Goal: Navigation & Orientation: Understand site structure

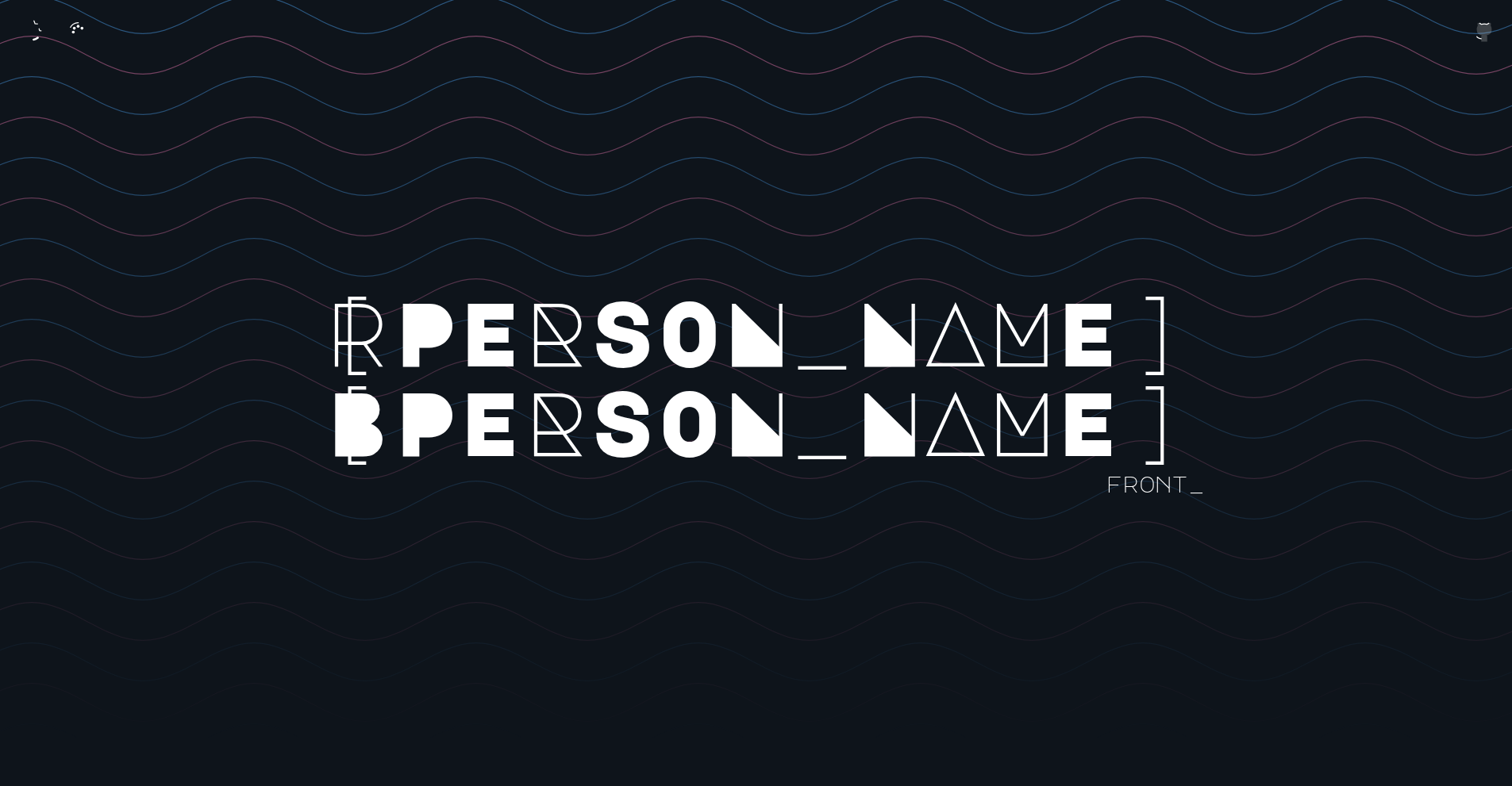
scroll to position [80, 0]
click at [76, 23] on icon "button" at bounding box center [78, 28] width 25 height 25
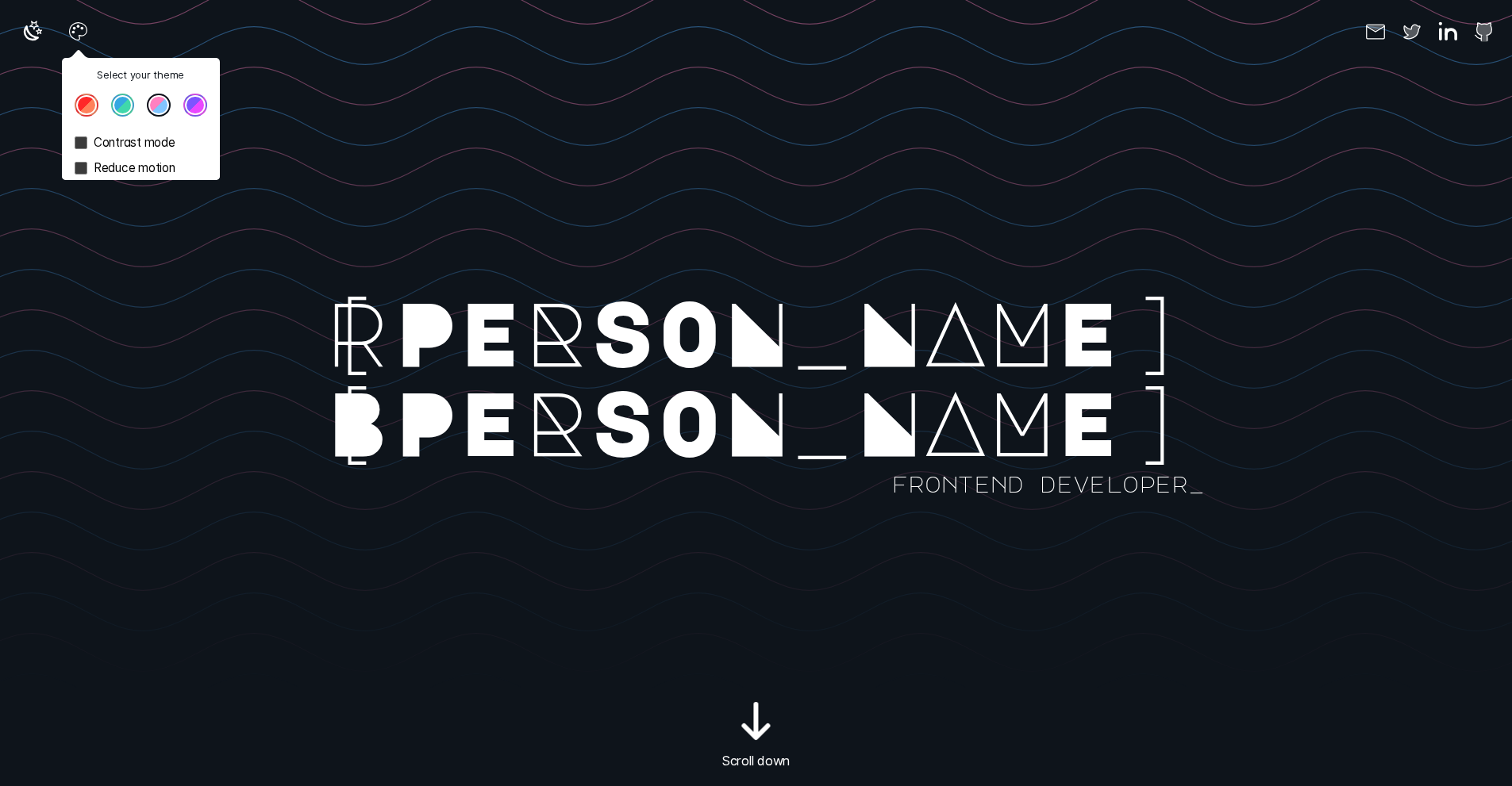
click at [127, 115] on button "Theme color select popover" at bounding box center [123, 106] width 24 height 24
click at [159, 111] on button "Theme color select popover" at bounding box center [158, 106] width 24 height 24
click at [90, 144] on label "Contrast mode" at bounding box center [141, 143] width 158 height 25
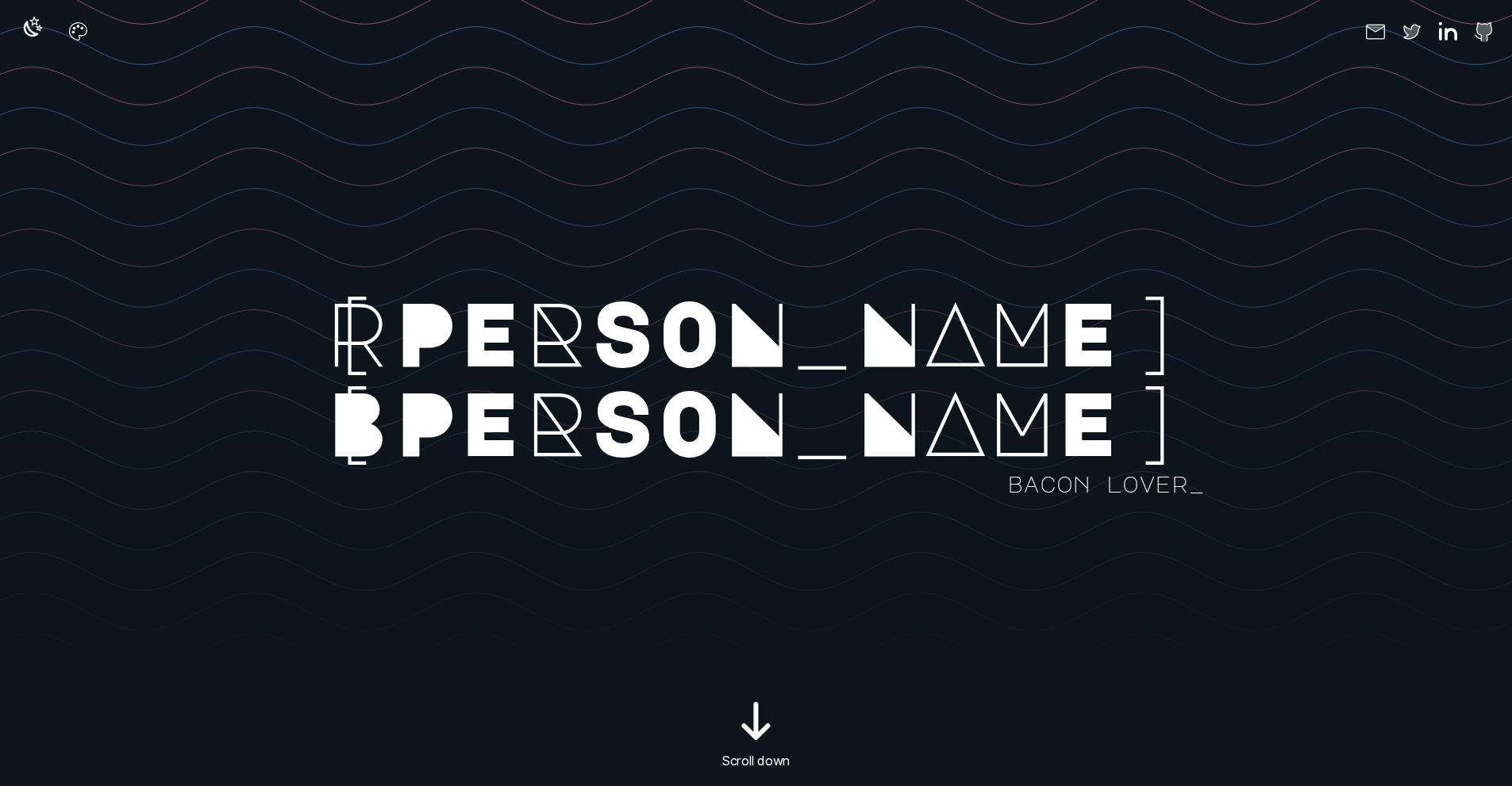
click at [25, 33] on icon "button" at bounding box center [33, 28] width 25 height 25
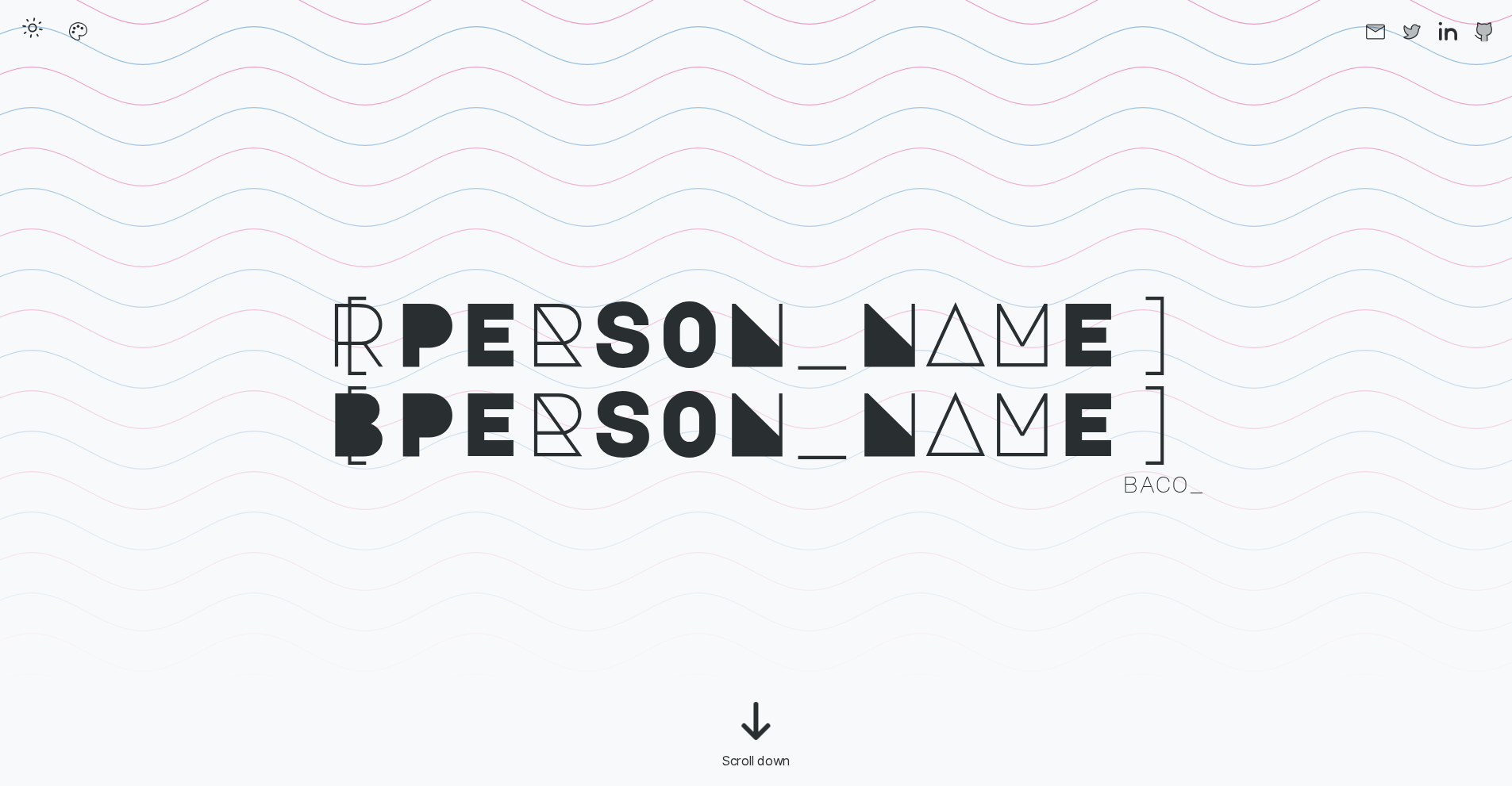
click at [29, 33] on icon "button" at bounding box center [33, 28] width 25 height 25
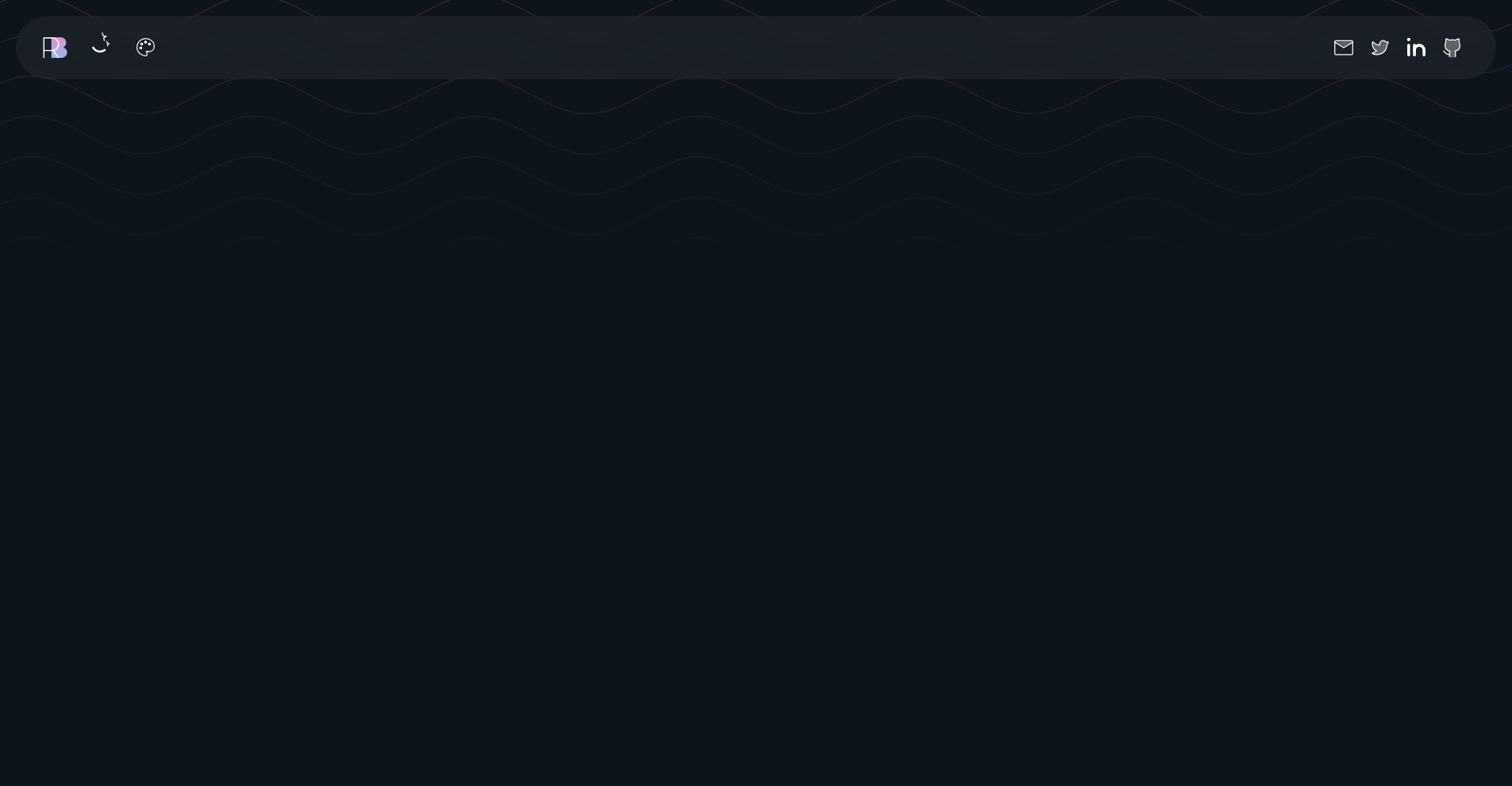
scroll to position [476, 0]
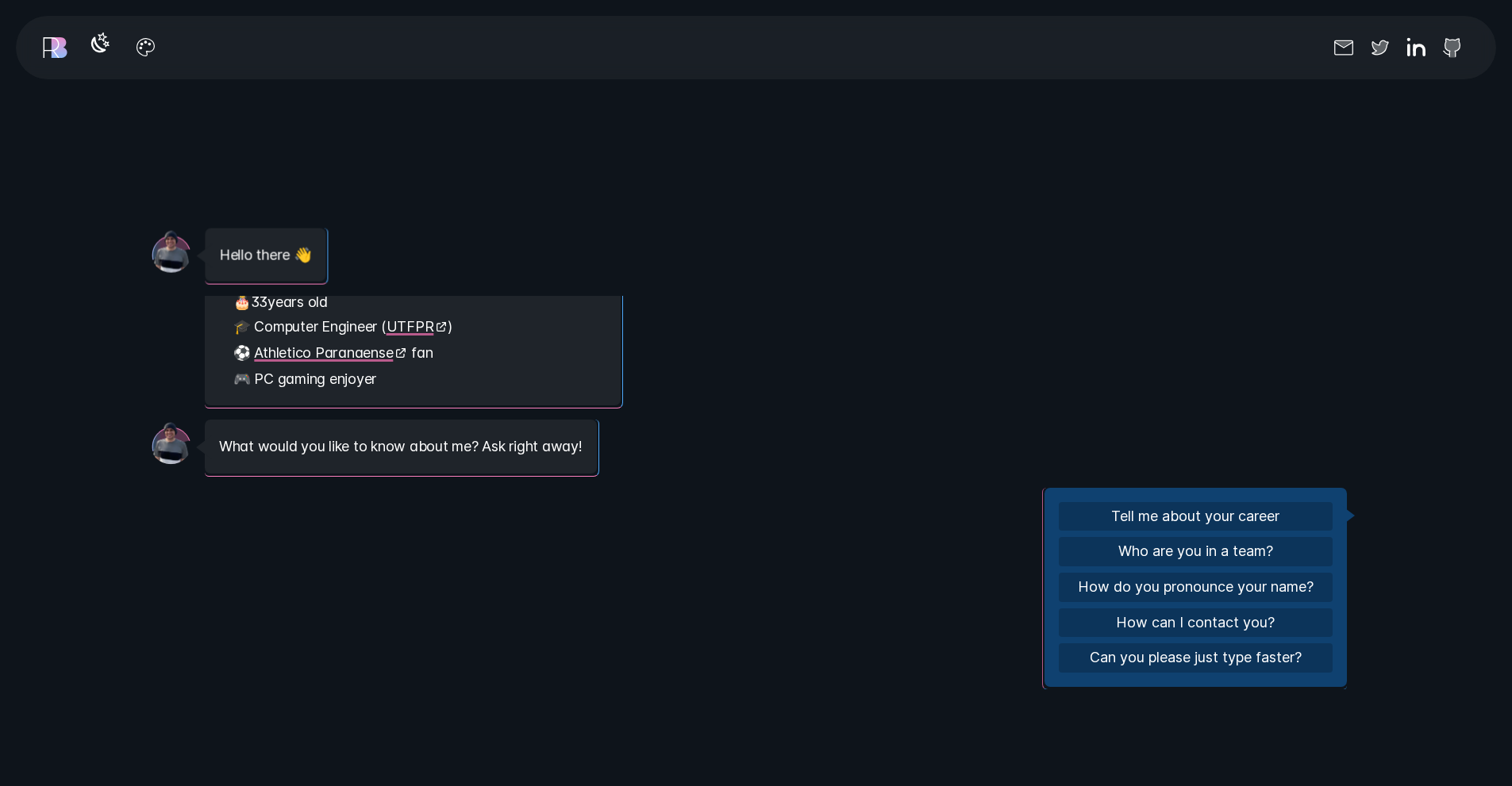
scroll to position [72, 0]
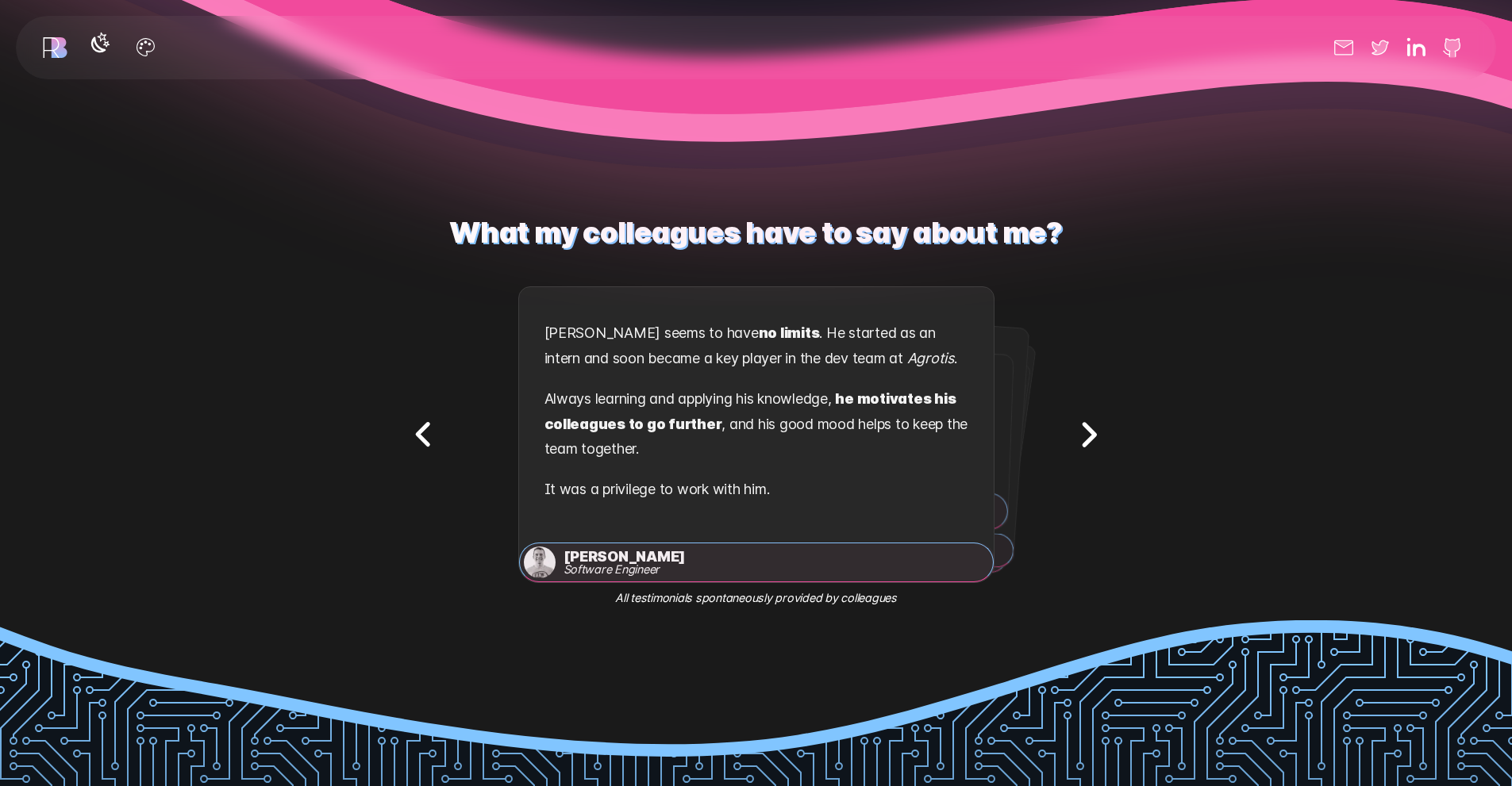
scroll to position [3094, 0]
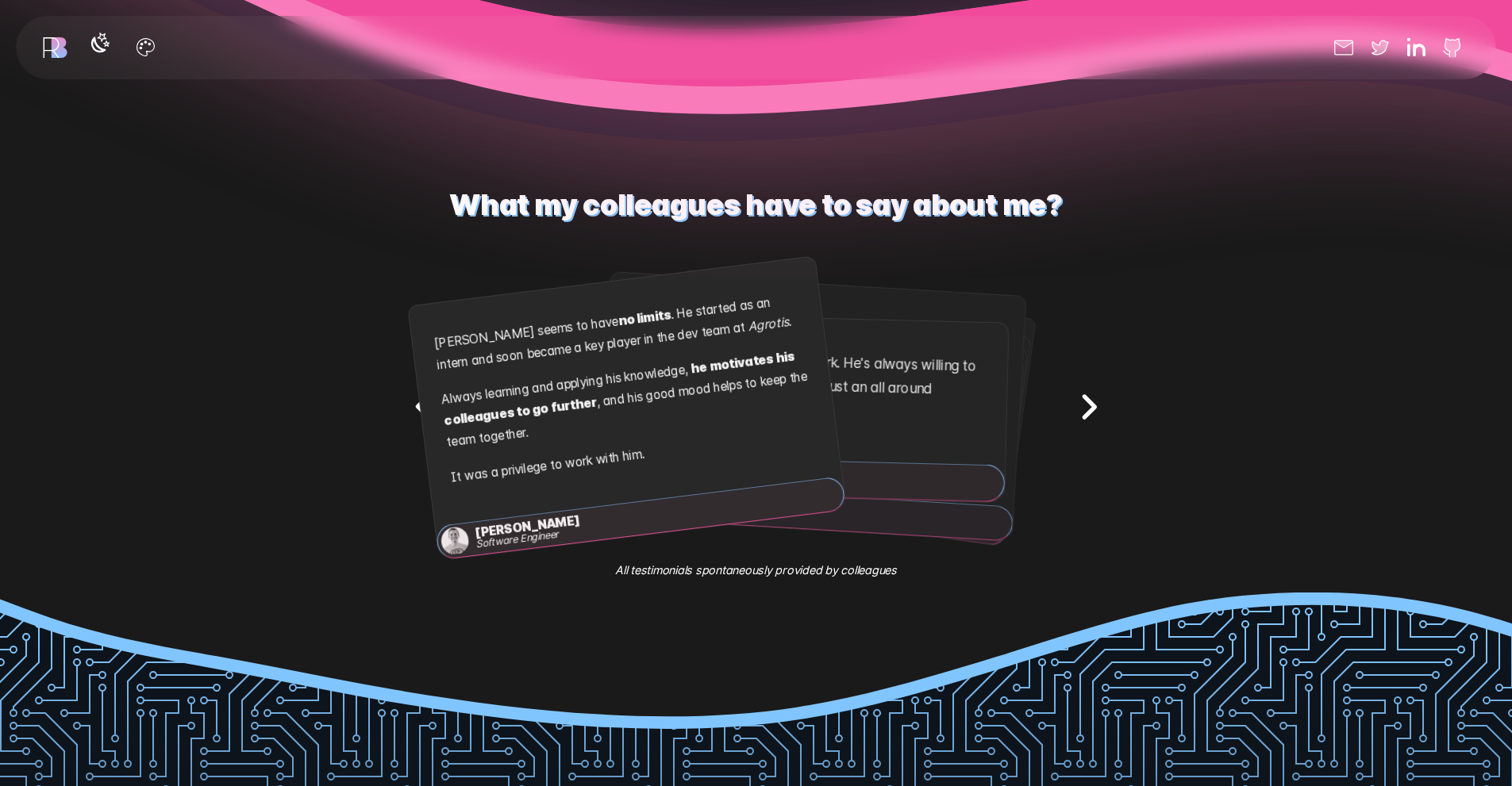
click at [611, 397] on div "Testimonial 1 out of 9 . [PERSON_NAME] , Software Engineer . [PERSON_NAME] seem…" at bounding box center [756, 407] width 476 height 307
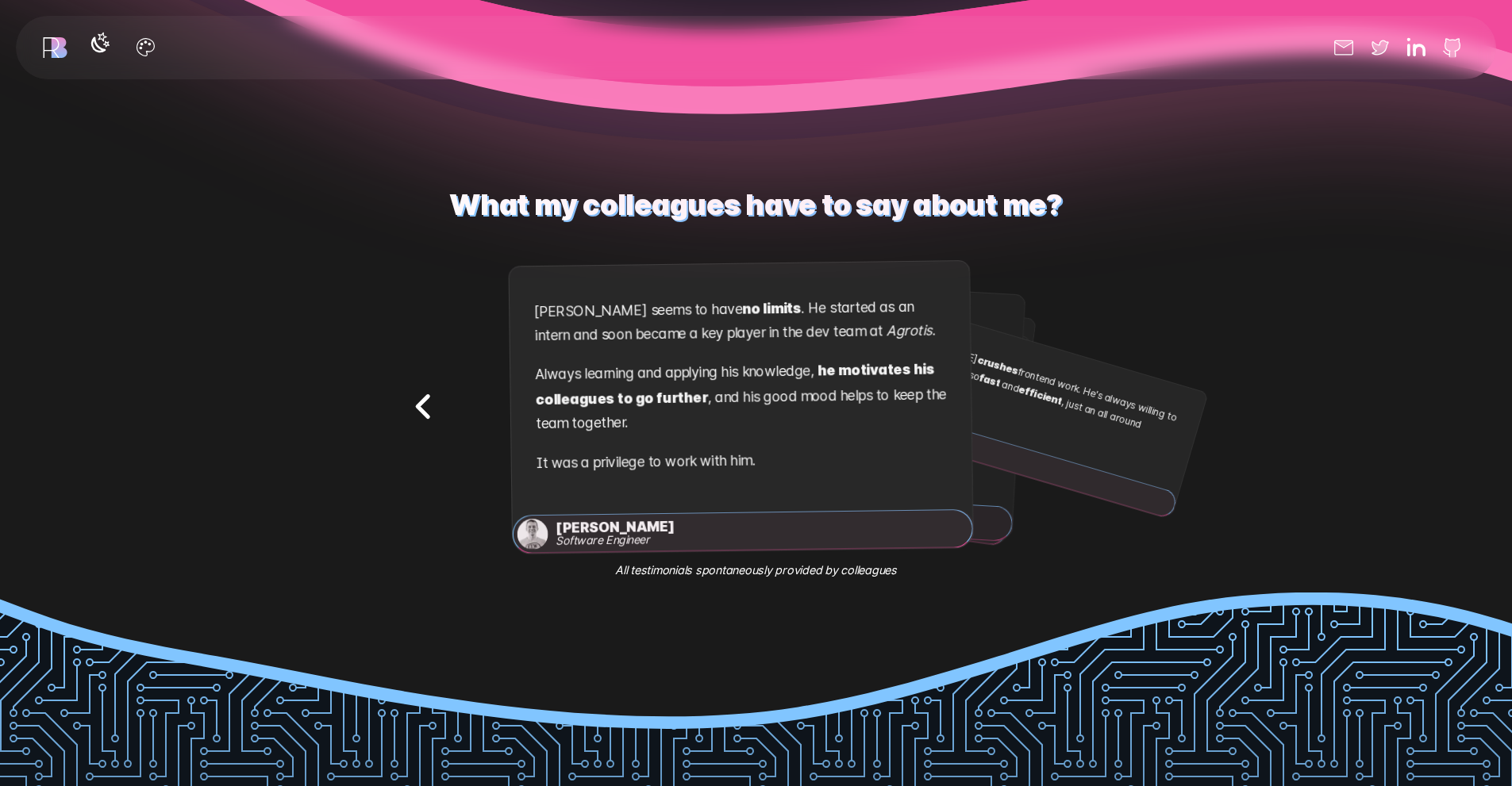
click at [993, 391] on p "[PERSON_NAME] crushes frontend work. He's always willing to jump in and help, s…" at bounding box center [1035, 396] width 298 height 138
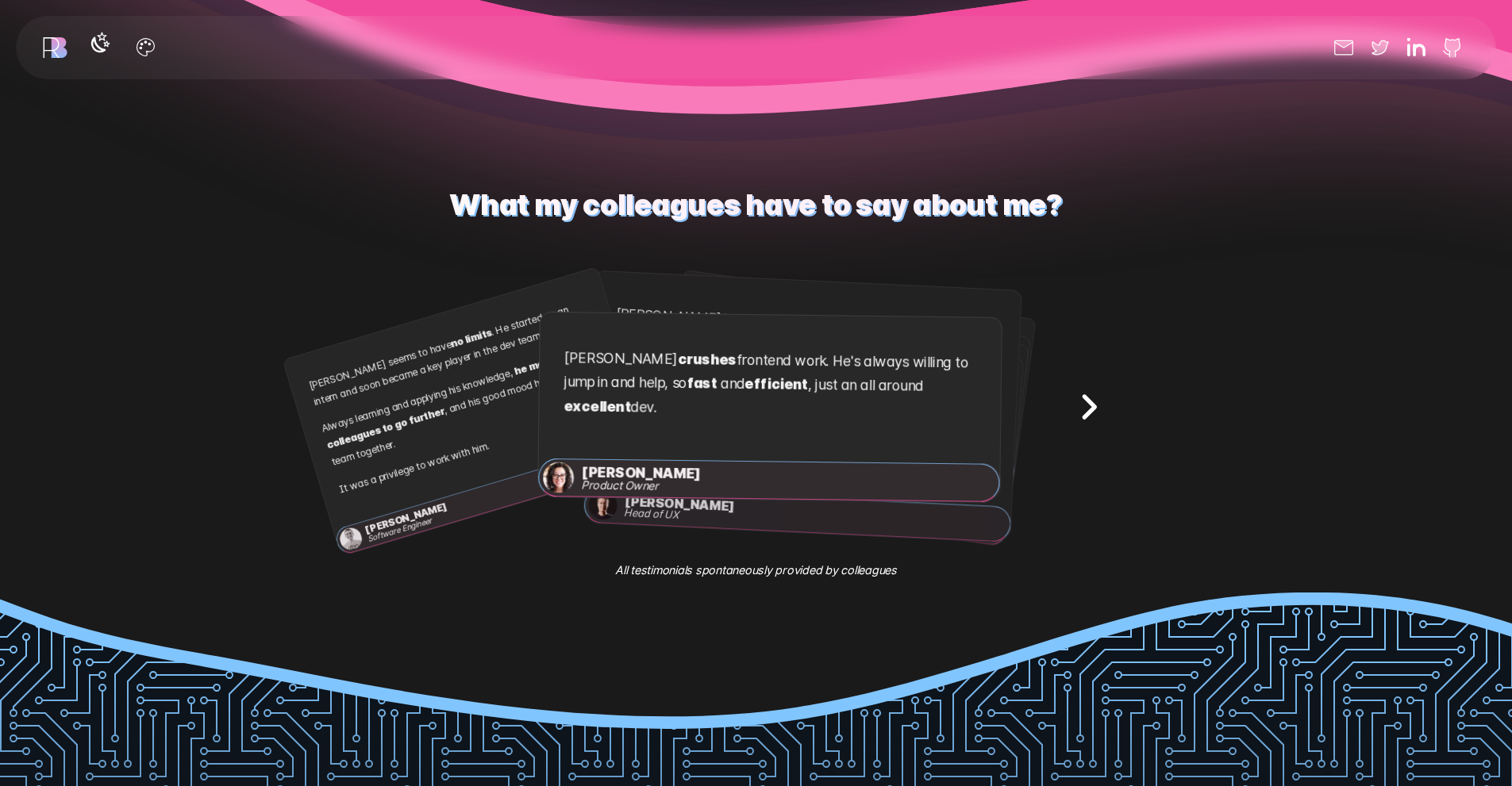
click at [517, 391] on div "[PERSON_NAME] seems to have no limits . He started as an intern and soon became…" at bounding box center [465, 398] width 364 height 263
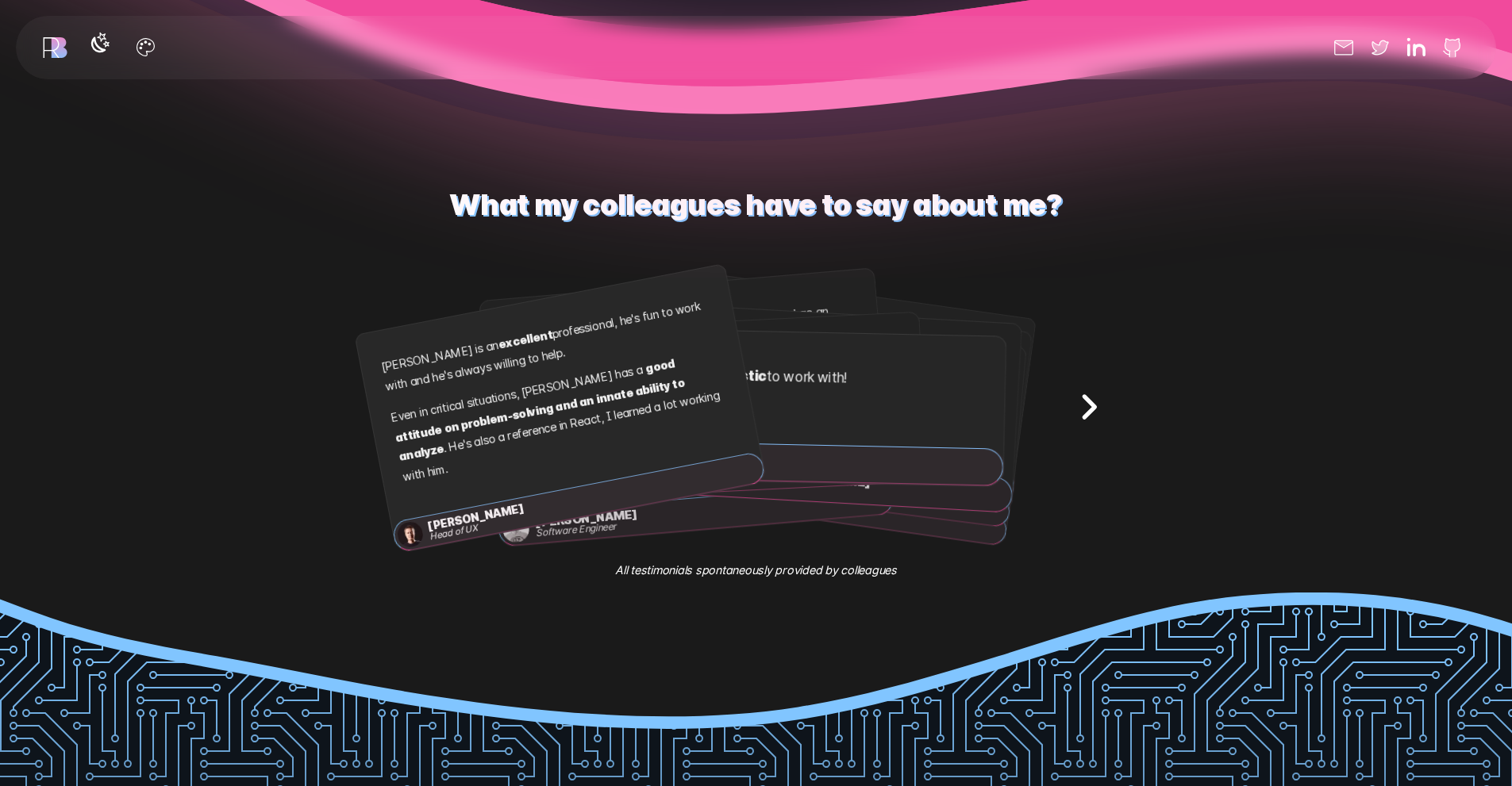
click at [219, 351] on section "What my colleagues have to say about me? Testimonial 1 out of 9 . [PERSON_NAME]…" at bounding box center [756, 374] width 1512 height 436
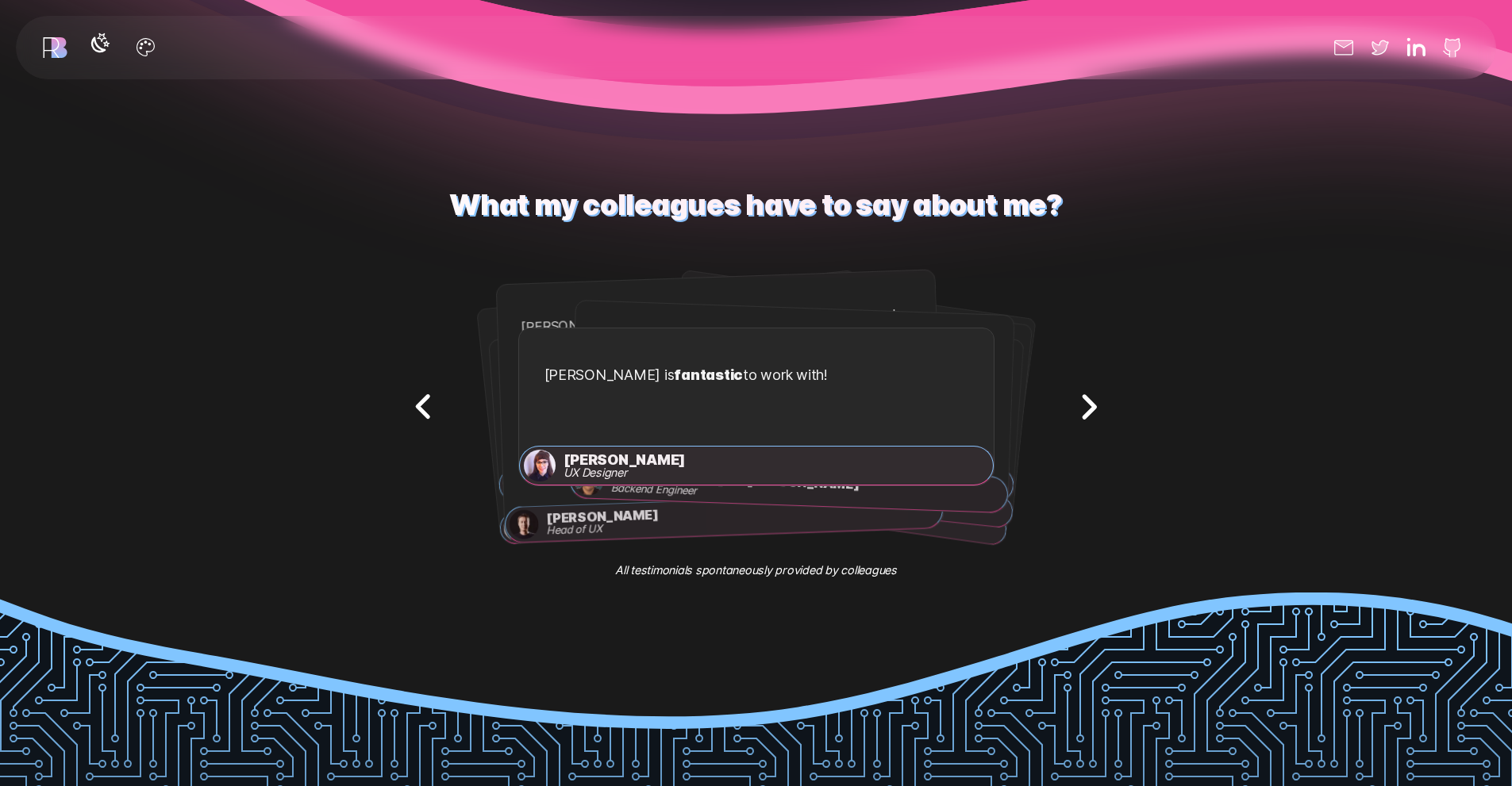
click at [1099, 407] on icon "Next testimonial" at bounding box center [1088, 407] width 50 height 50
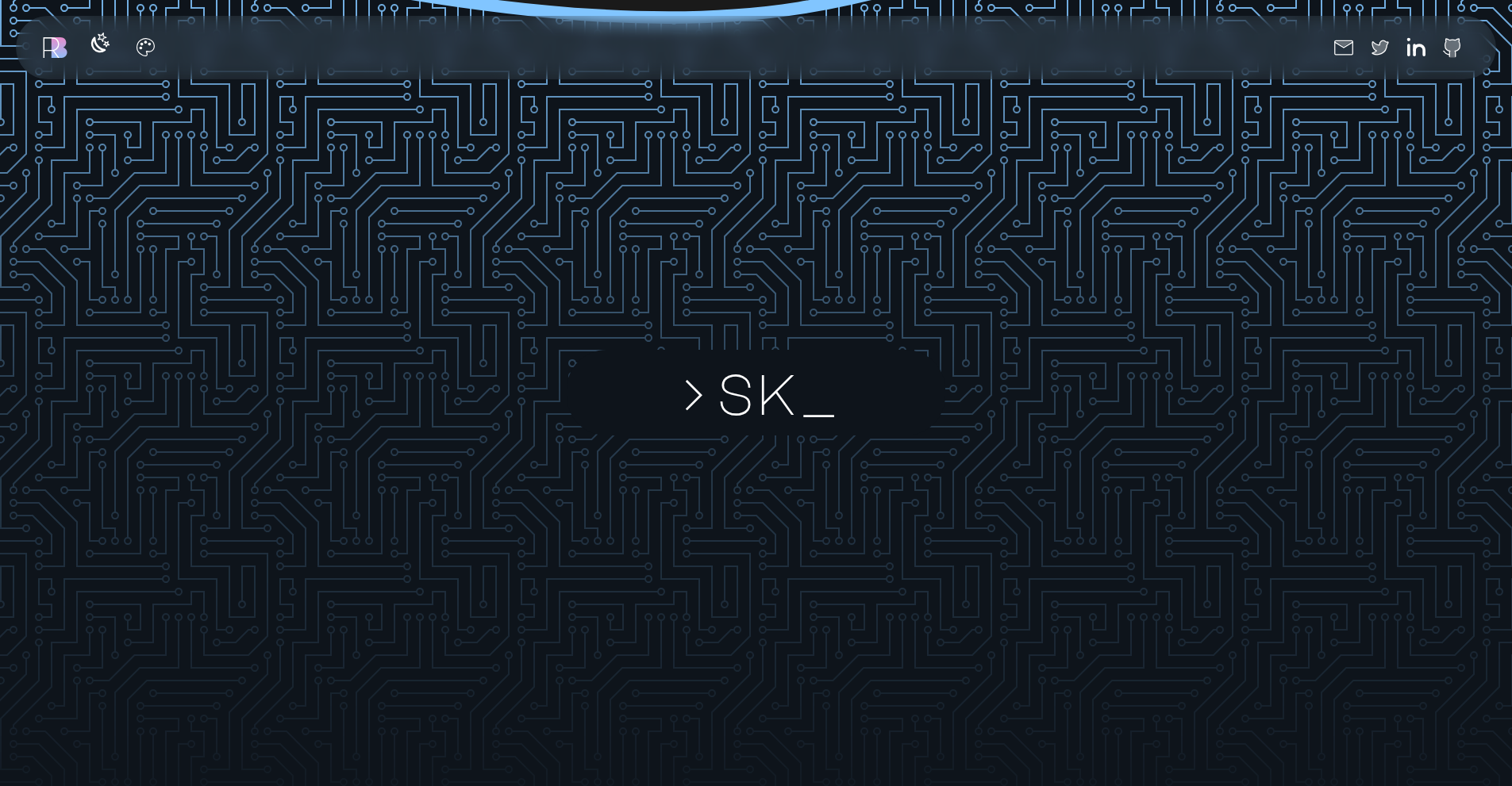
scroll to position [3807, 0]
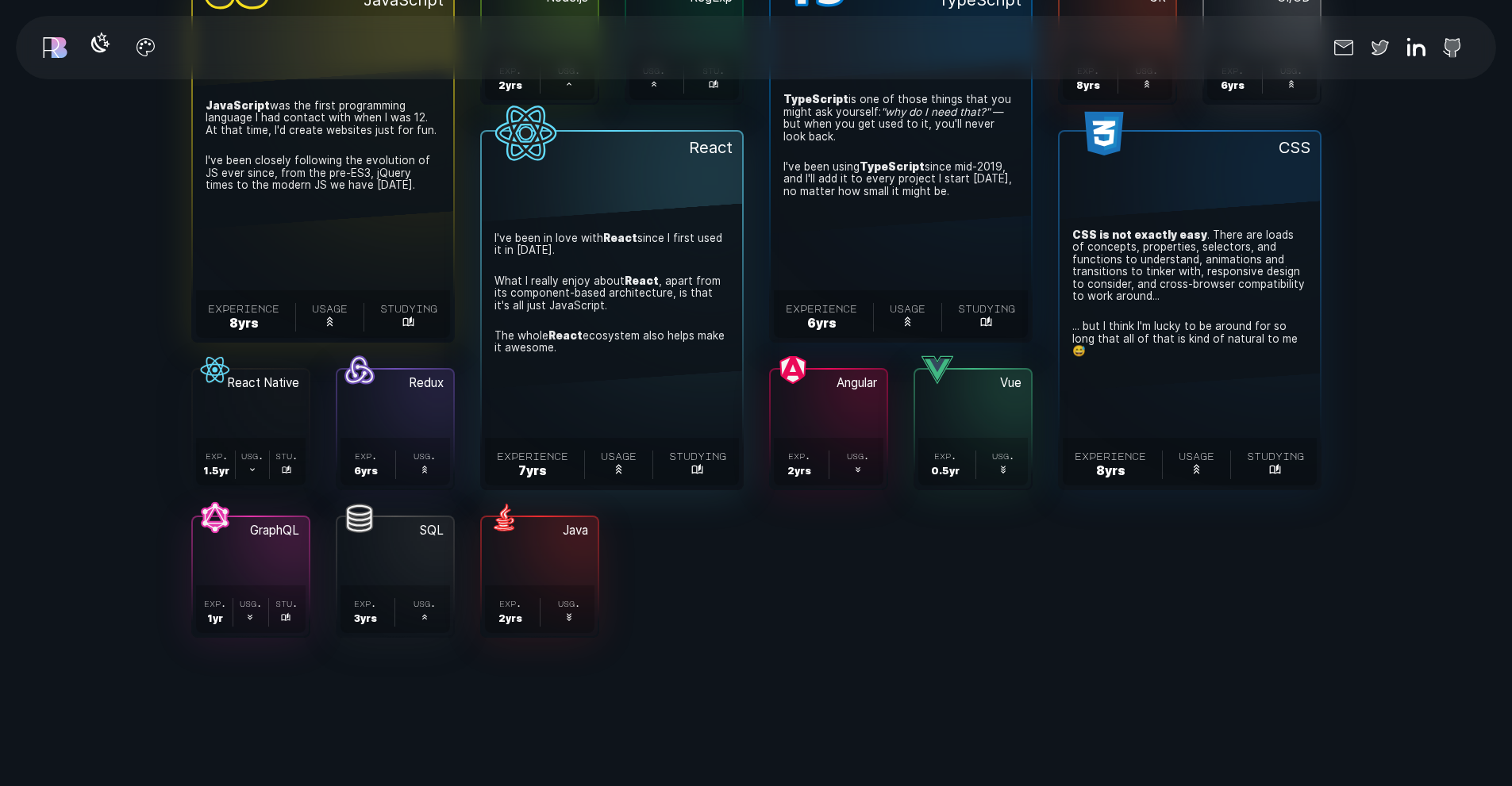
scroll to position [5553, 0]
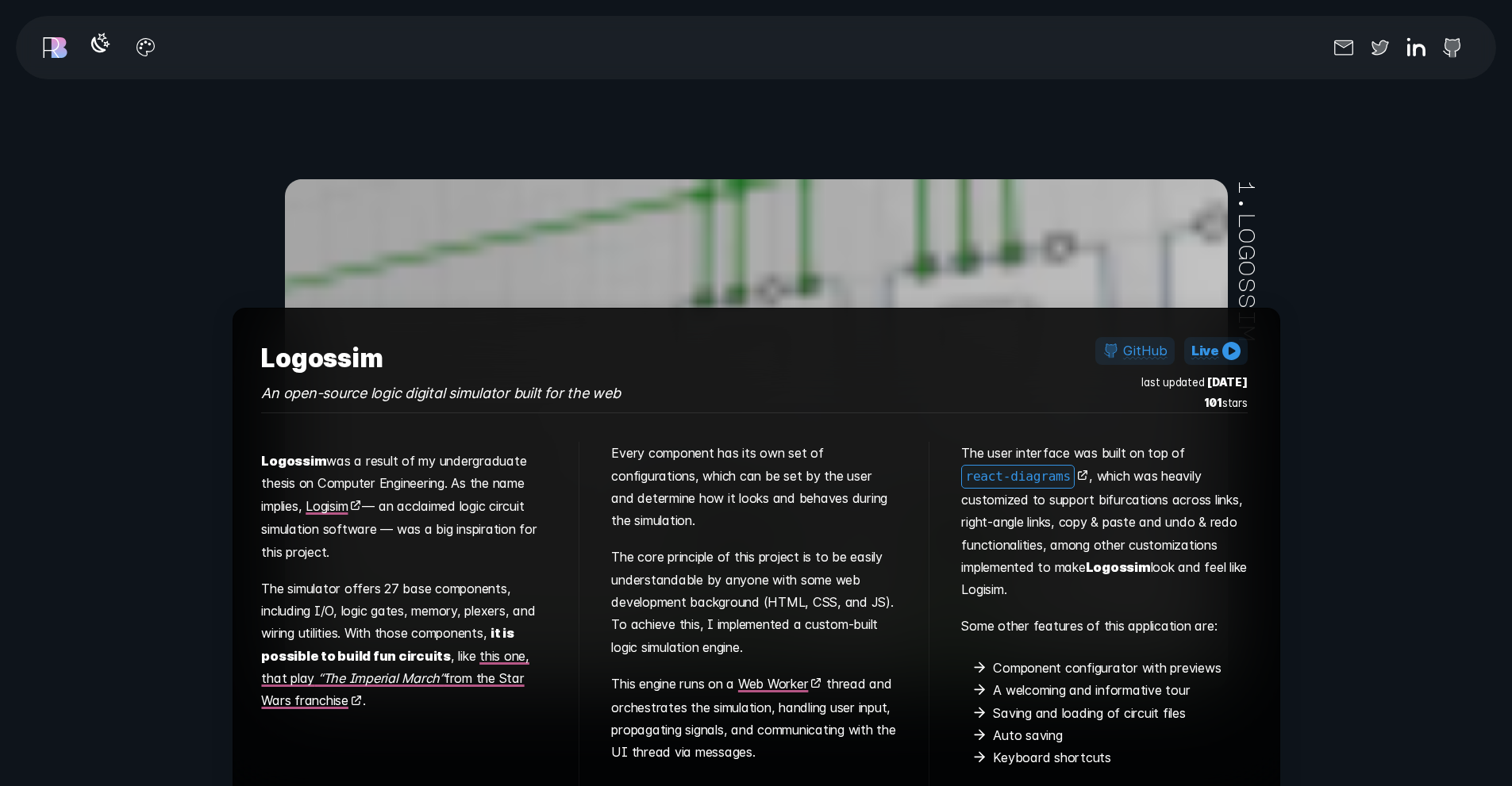
scroll to position [6981, 0]
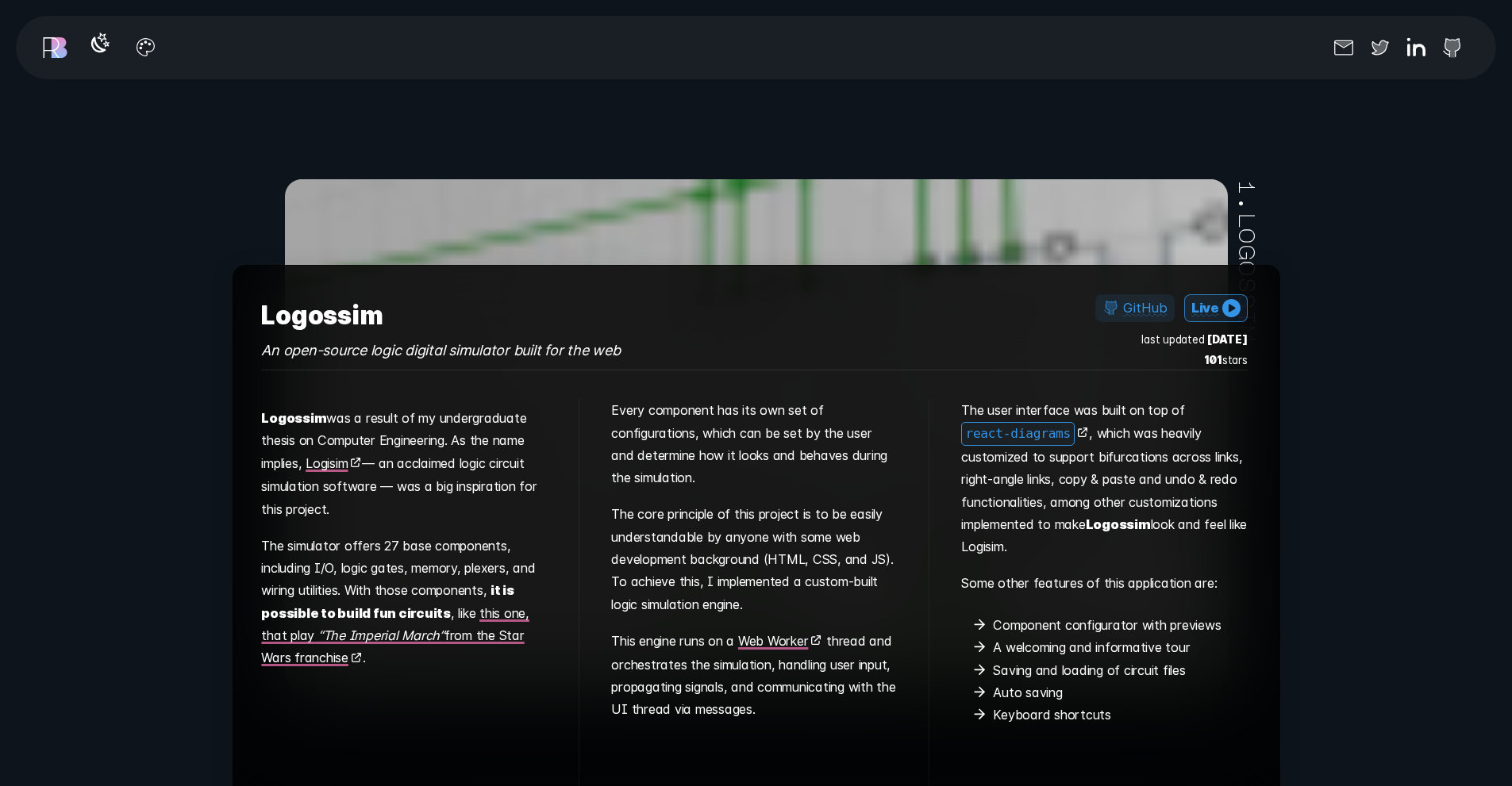
click at [1233, 300] on icon at bounding box center [1231, 308] width 18 height 18
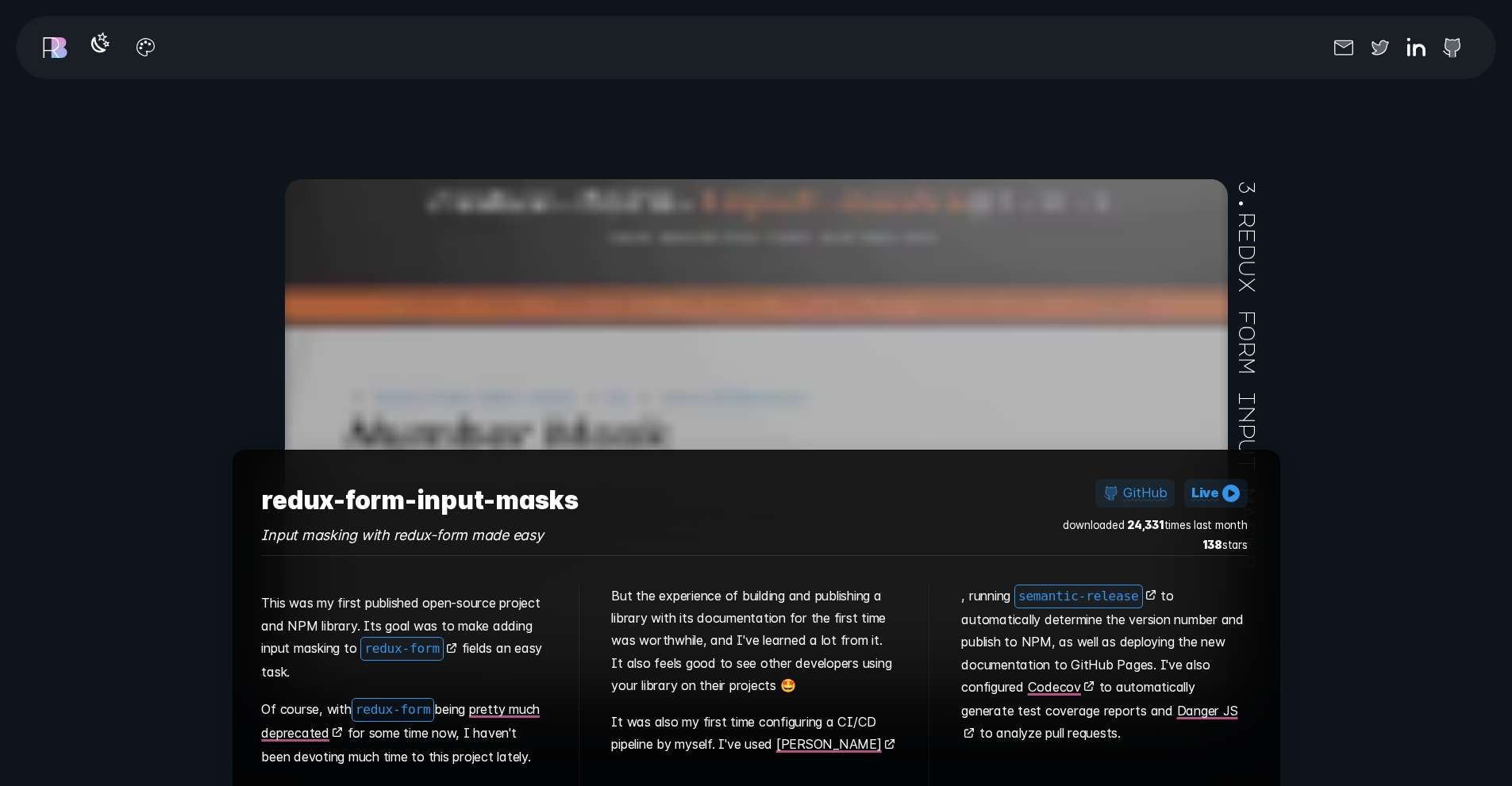
scroll to position [9282, 0]
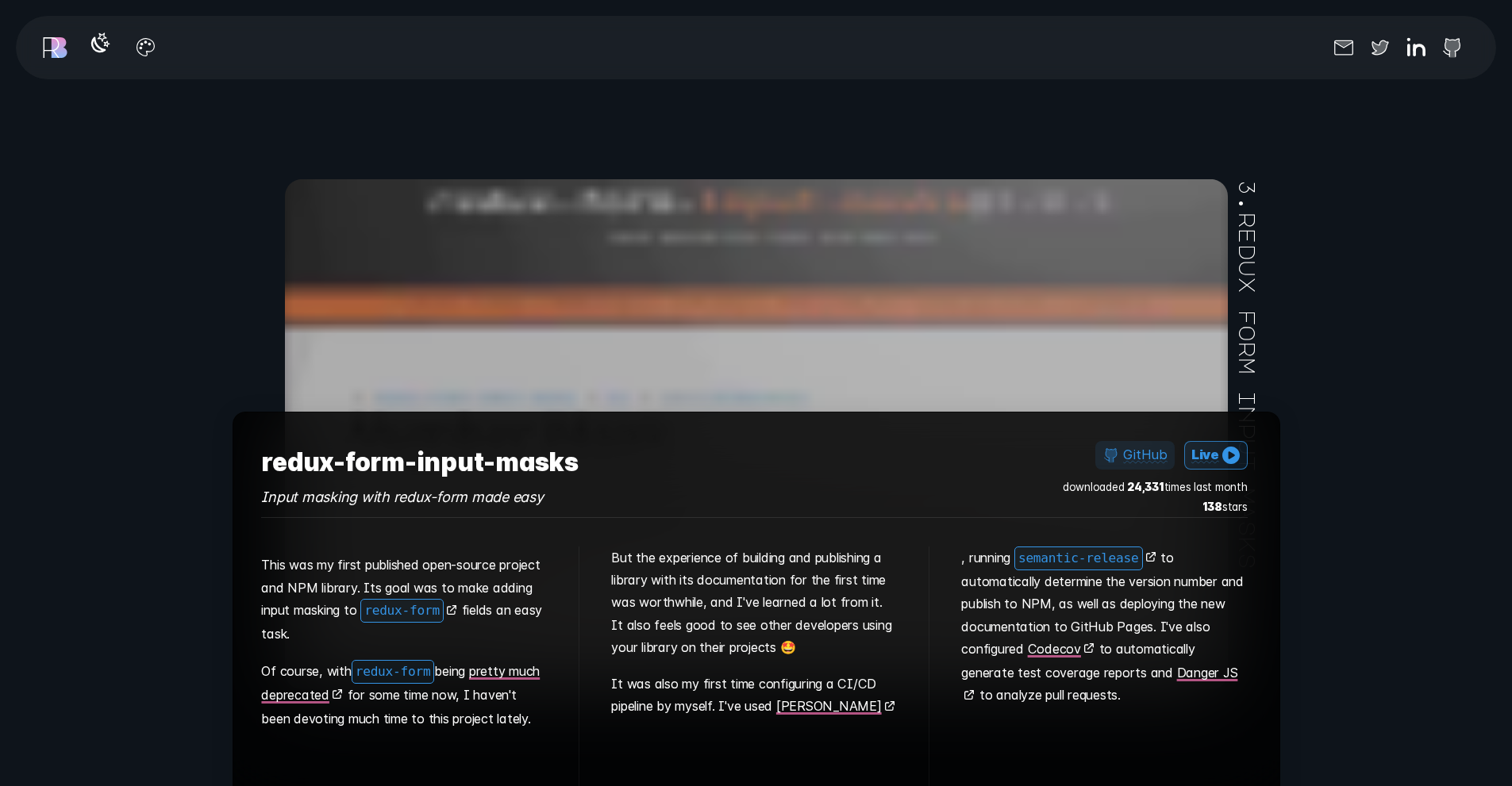
click at [1206, 451] on link "Live" at bounding box center [1216, 455] width 64 height 29
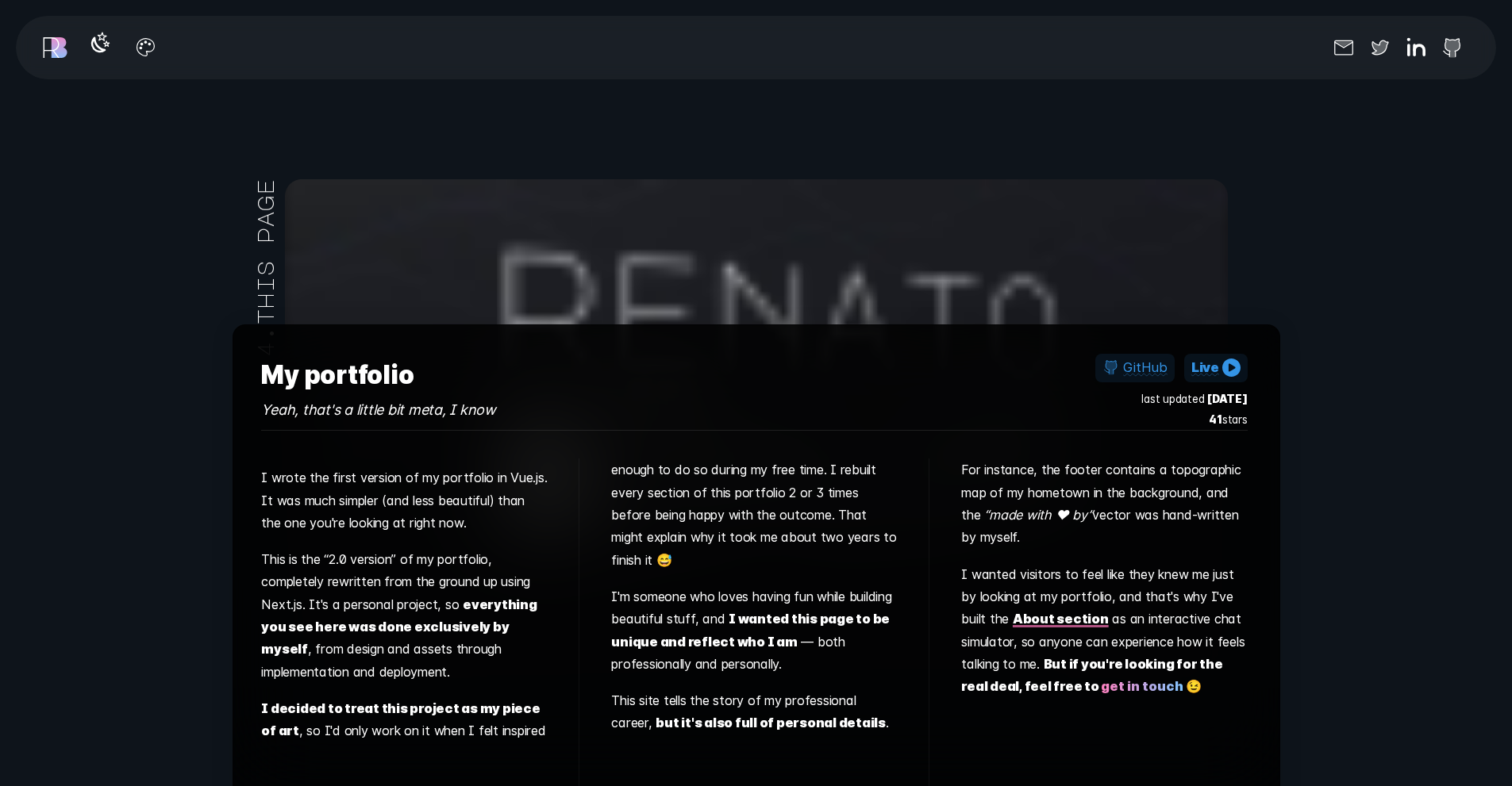
scroll to position [10313, 0]
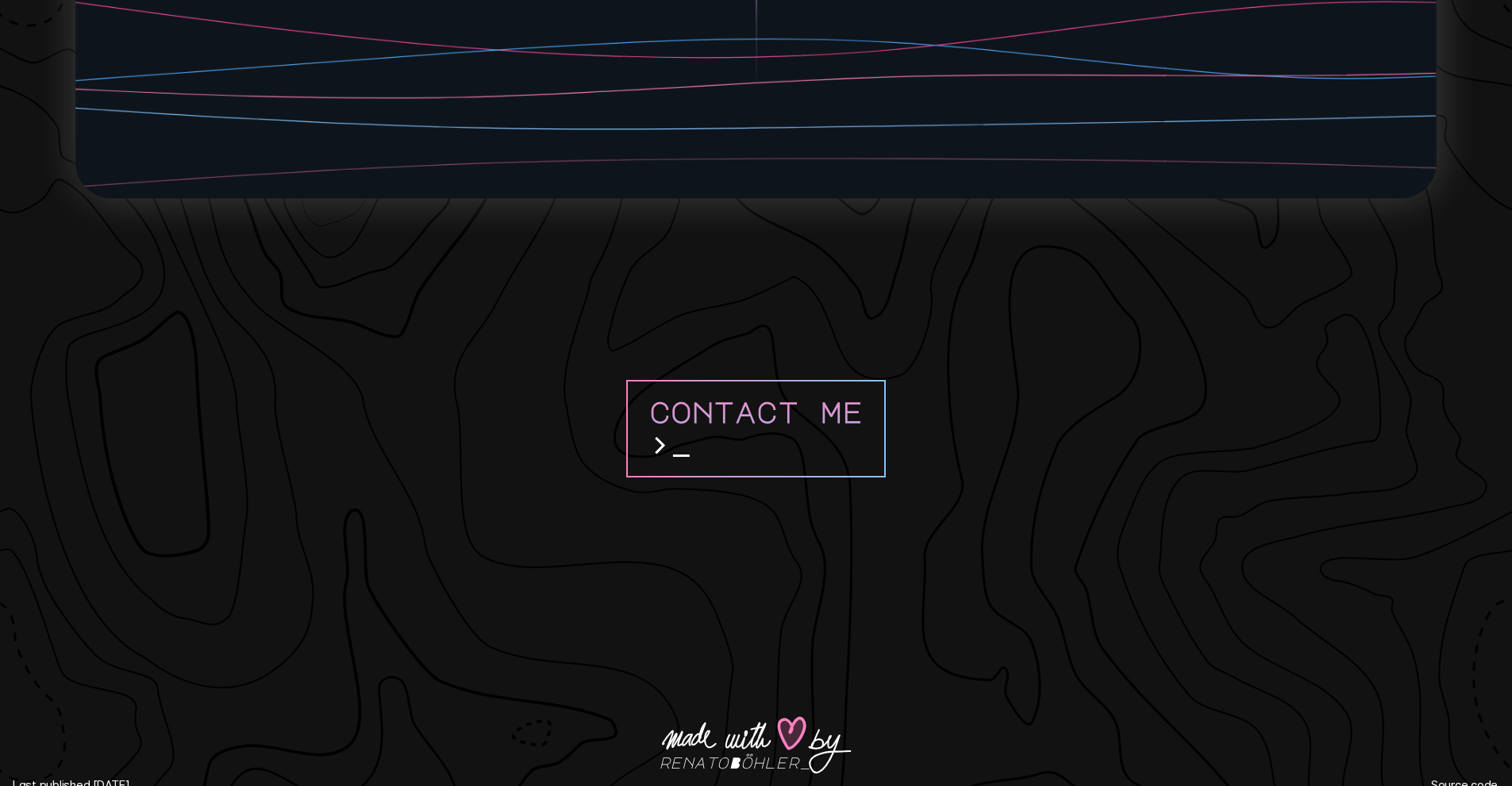
scroll to position [15041, 0]
